Goal: Task Accomplishment & Management: Manage account settings

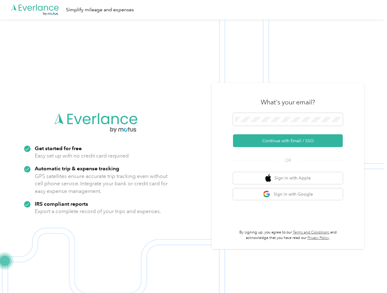
click at [193, 146] on img at bounding box center [192, 166] width 384 height 293
click at [193, 10] on div ".cls-1 { fill: #00adee; } .cls-2 { fill: #fff; } .cls-3 { fill: #707372; } .cls…" at bounding box center [192, 10] width 384 height 20
click at [290, 141] on button "Continue with Email / SSO" at bounding box center [288, 140] width 110 height 13
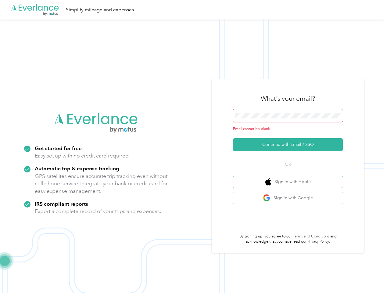
click at [290, 178] on button "Sign in with Apple" at bounding box center [288, 182] width 110 height 12
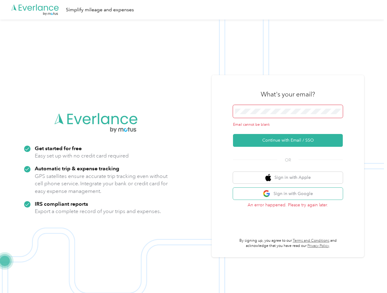
click at [290, 194] on button "Sign in with Google" at bounding box center [288, 193] width 110 height 12
